Goal: Task Accomplishment & Management: Use online tool/utility

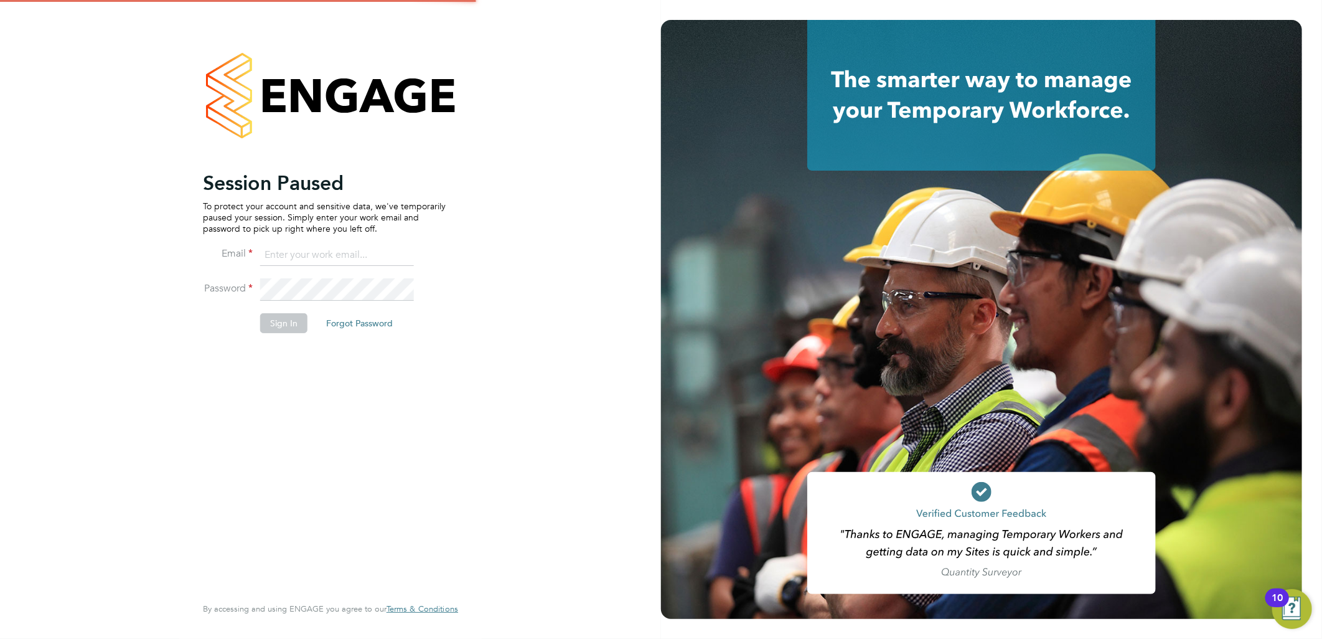
type input "[EMAIL_ADDRESS][PERSON_NAME][DOMAIN_NAME]"
